Goal: Information Seeking & Learning: Learn about a topic

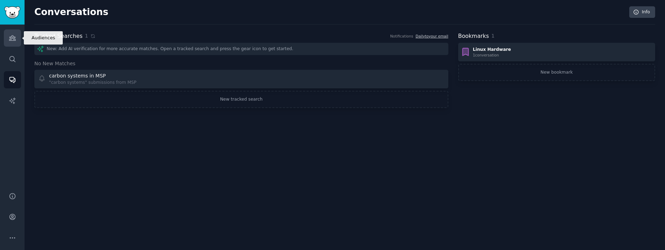
click at [14, 46] on link "Audiences" at bounding box center [12, 37] width 17 height 17
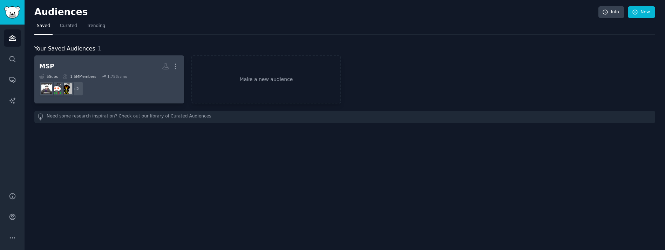
click at [139, 88] on dd "r/msp + 2" at bounding box center [109, 89] width 140 height 20
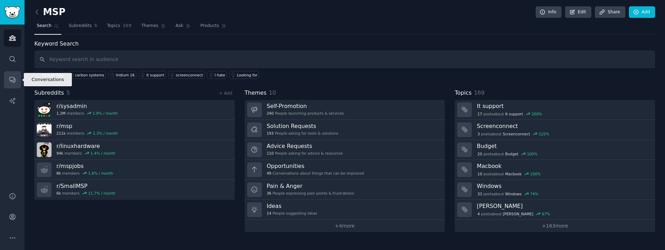
click at [10, 80] on icon "Sidebar" at bounding box center [12, 80] width 6 height 6
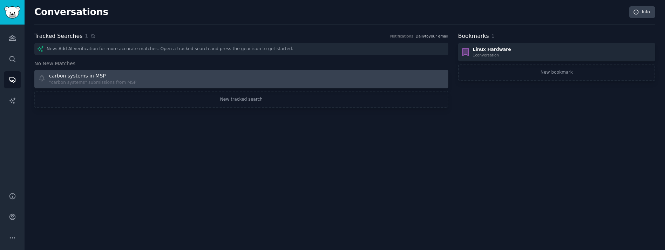
click at [163, 78] on div "carbon systems in MSP "carbon systems" submissions from MSP" at bounding box center [137, 79] width 198 height 14
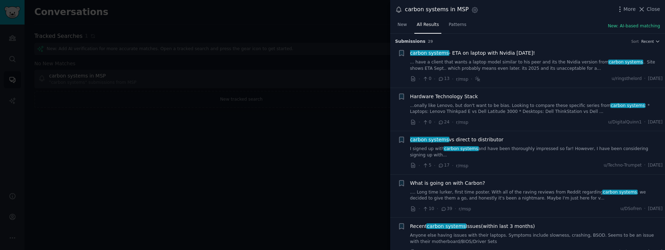
click at [342, 167] on div at bounding box center [332, 125] width 665 height 250
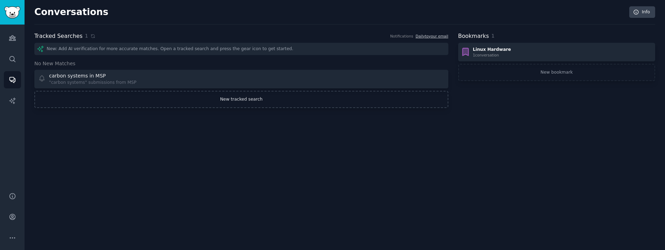
click at [229, 101] on link "New tracked search" at bounding box center [241, 100] width 414 height 18
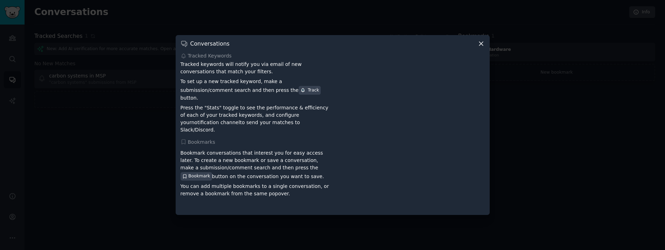
click at [126, 160] on div at bounding box center [332, 125] width 665 height 250
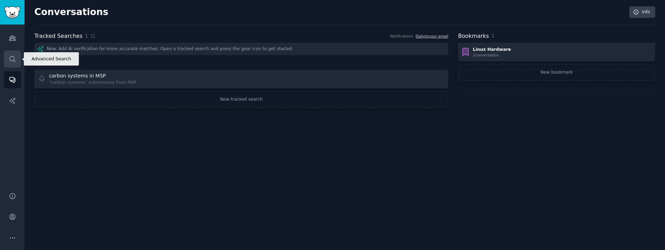
click at [12, 59] on icon "Sidebar" at bounding box center [12, 58] width 7 height 7
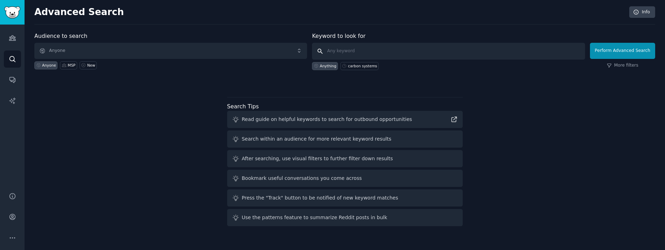
click at [359, 52] on input "text" at bounding box center [448, 51] width 273 height 17
click at [358, 64] on div "carbon systems" at bounding box center [362, 65] width 29 height 5
type input "carbon systems"
click at [628, 49] on button "Perform Advanced Search" at bounding box center [622, 51] width 65 height 16
